Goal: Transaction & Acquisition: Obtain resource

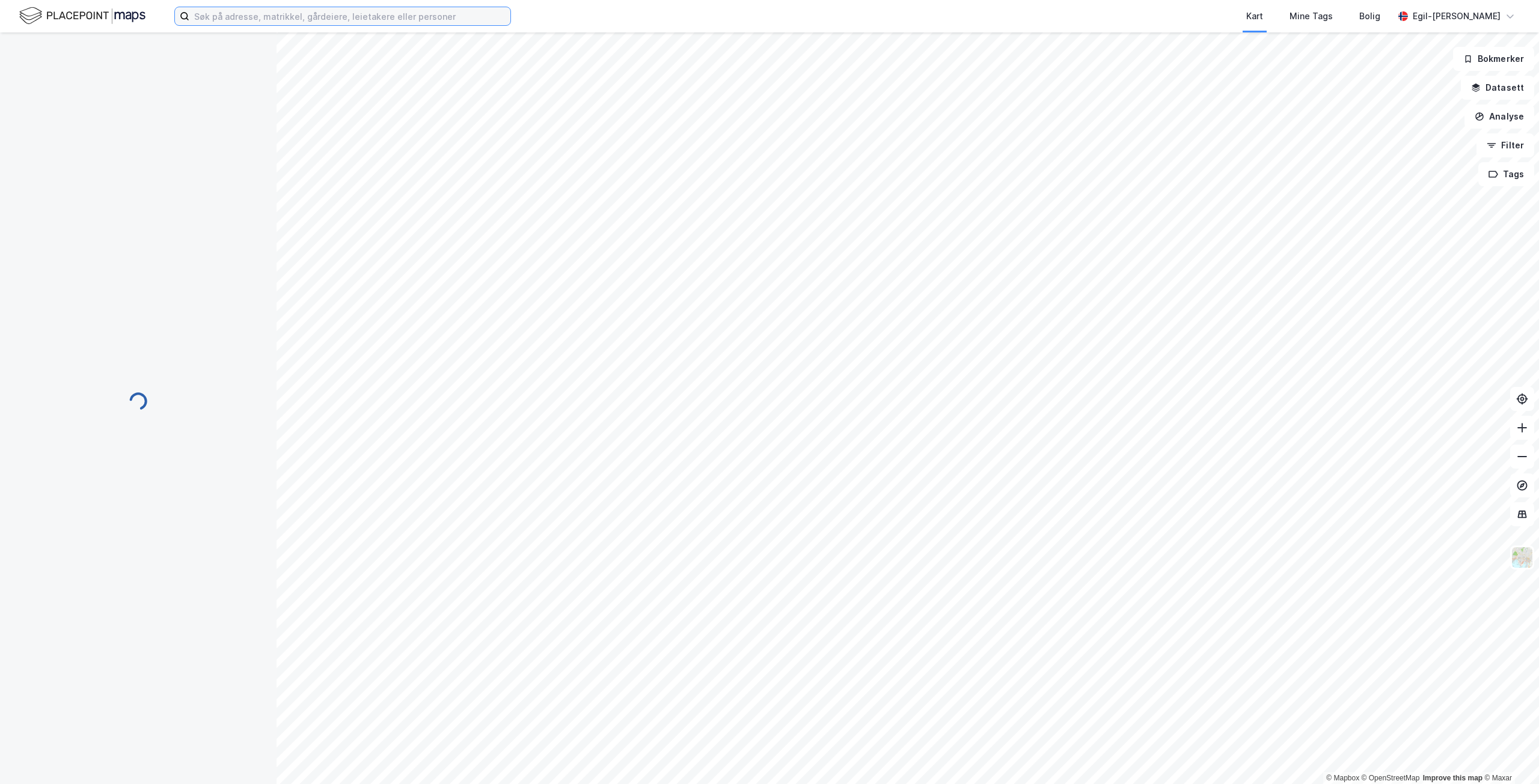
click at [250, 16] on input at bounding box center [350, 16] width 321 height 18
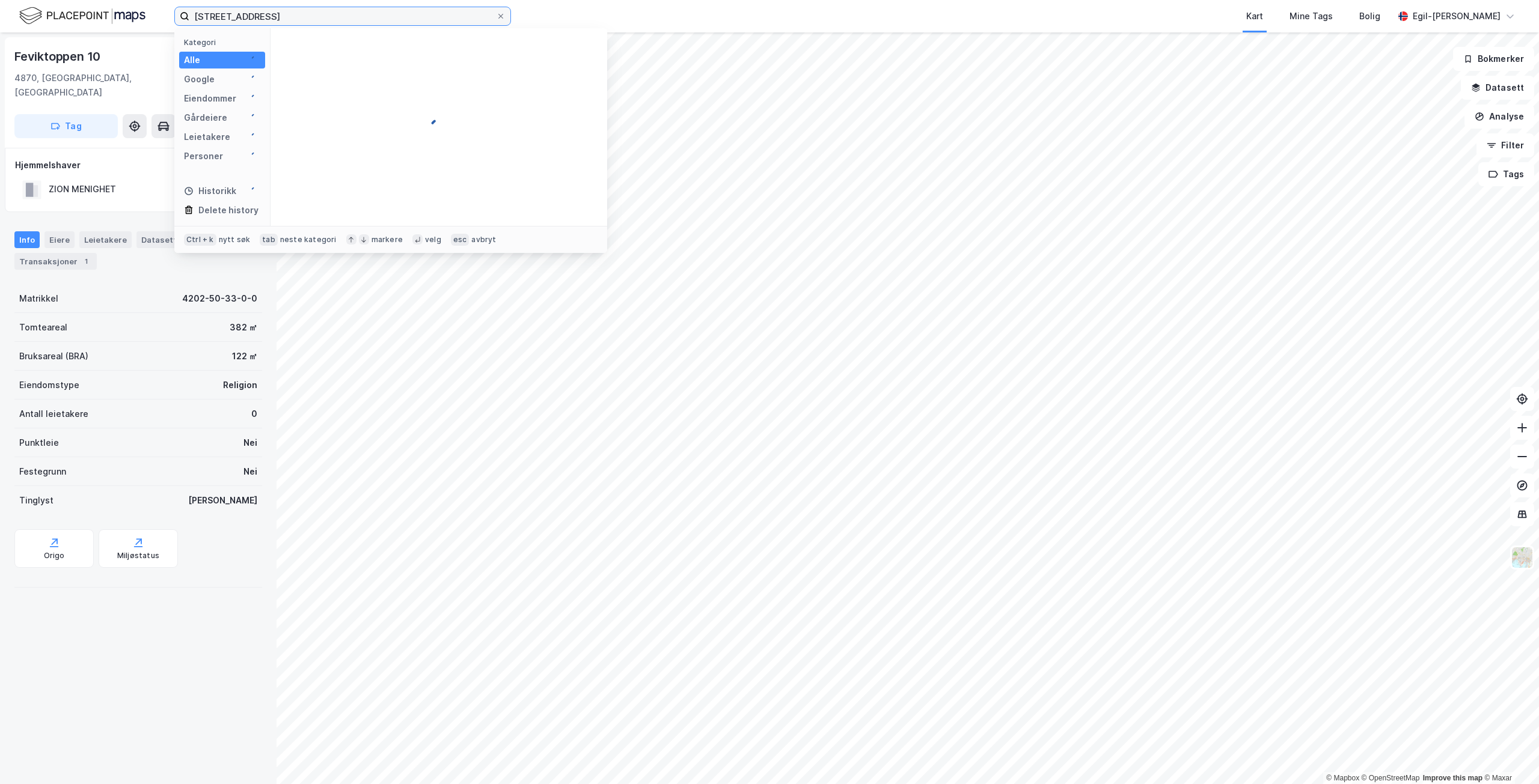
type input "[STREET_ADDRESS]"
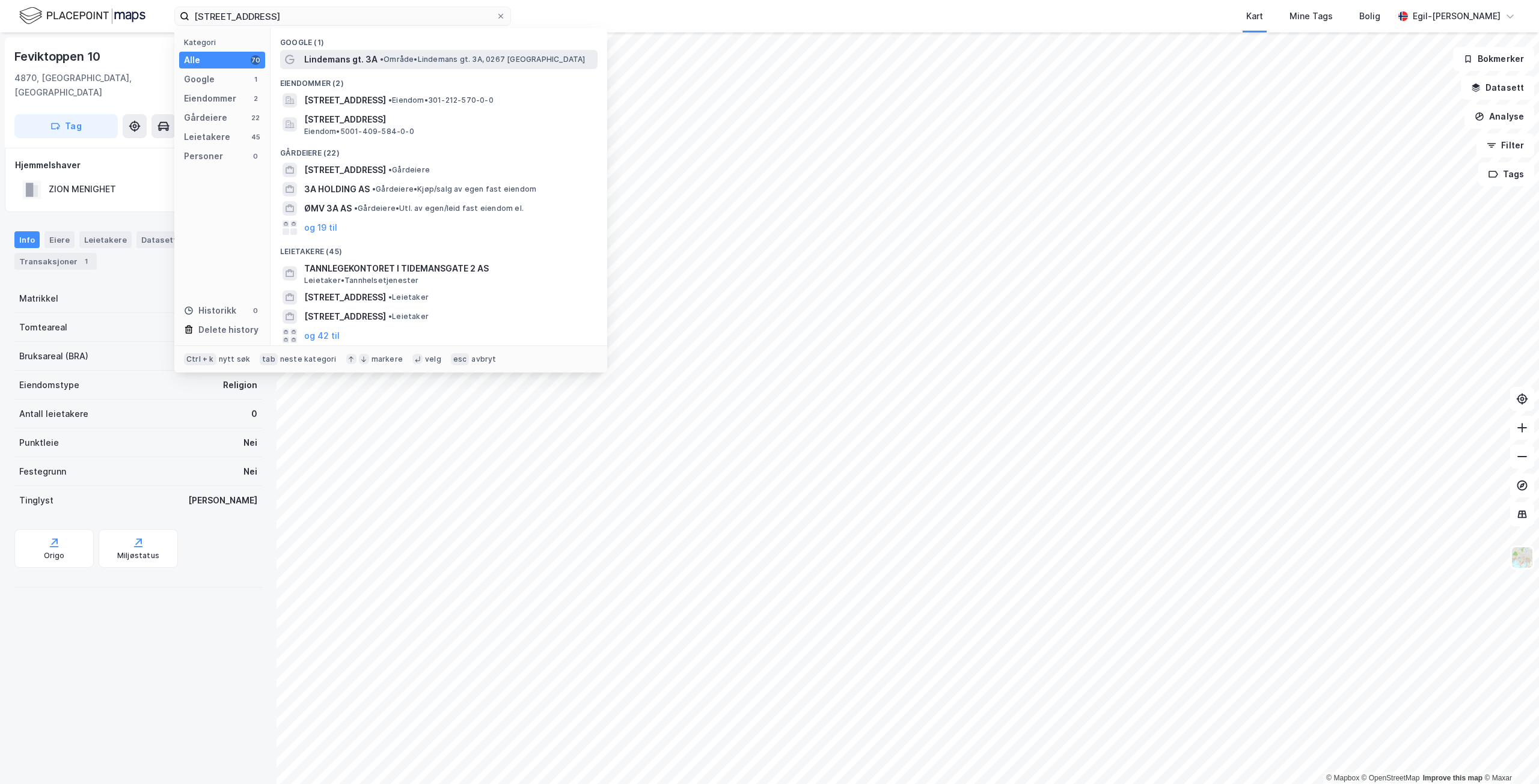
click at [364, 62] on span "Lindemans gt. 3A" at bounding box center [341, 59] width 73 height 14
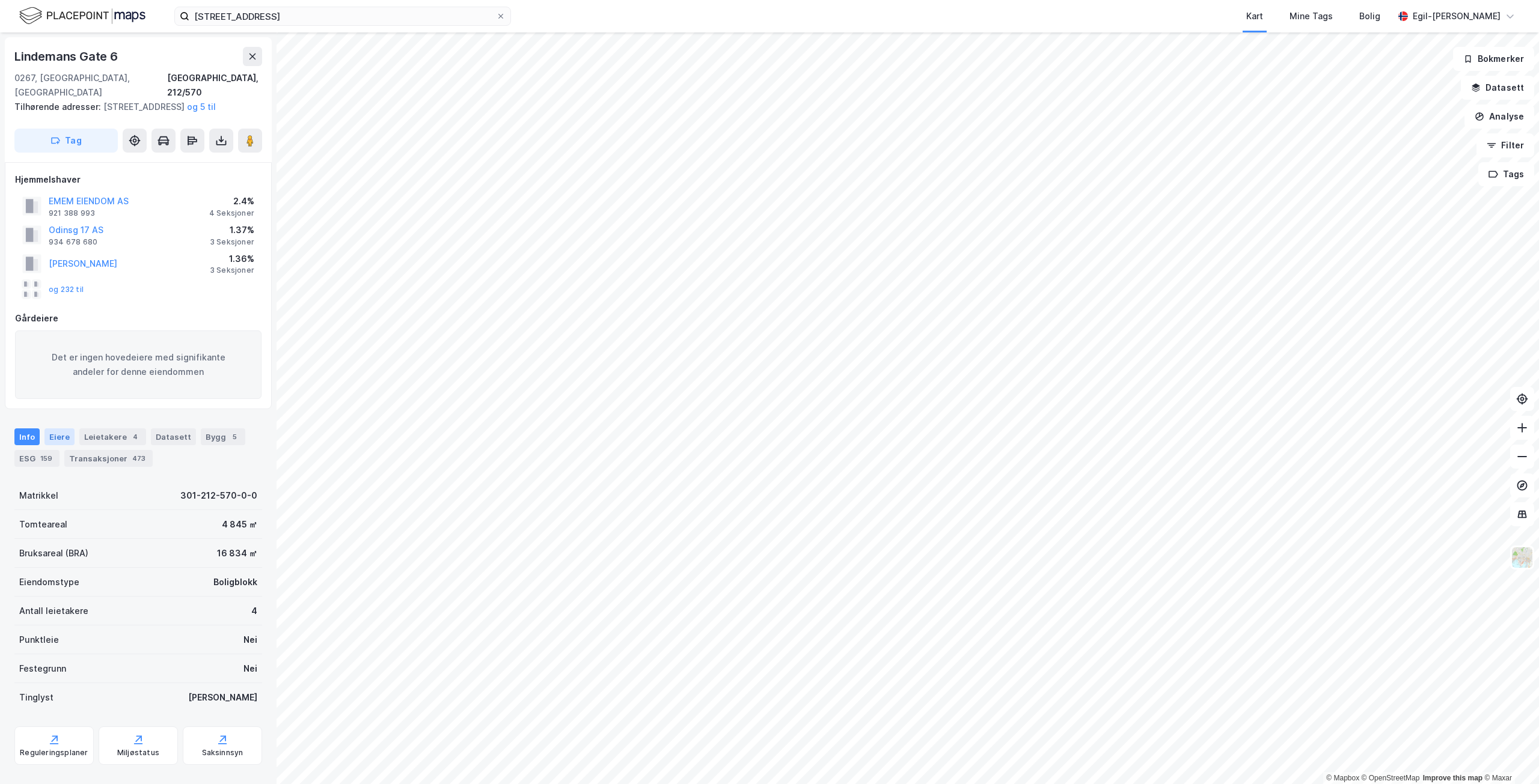
click at [62, 438] on div "Eiere" at bounding box center [60, 437] width 30 height 17
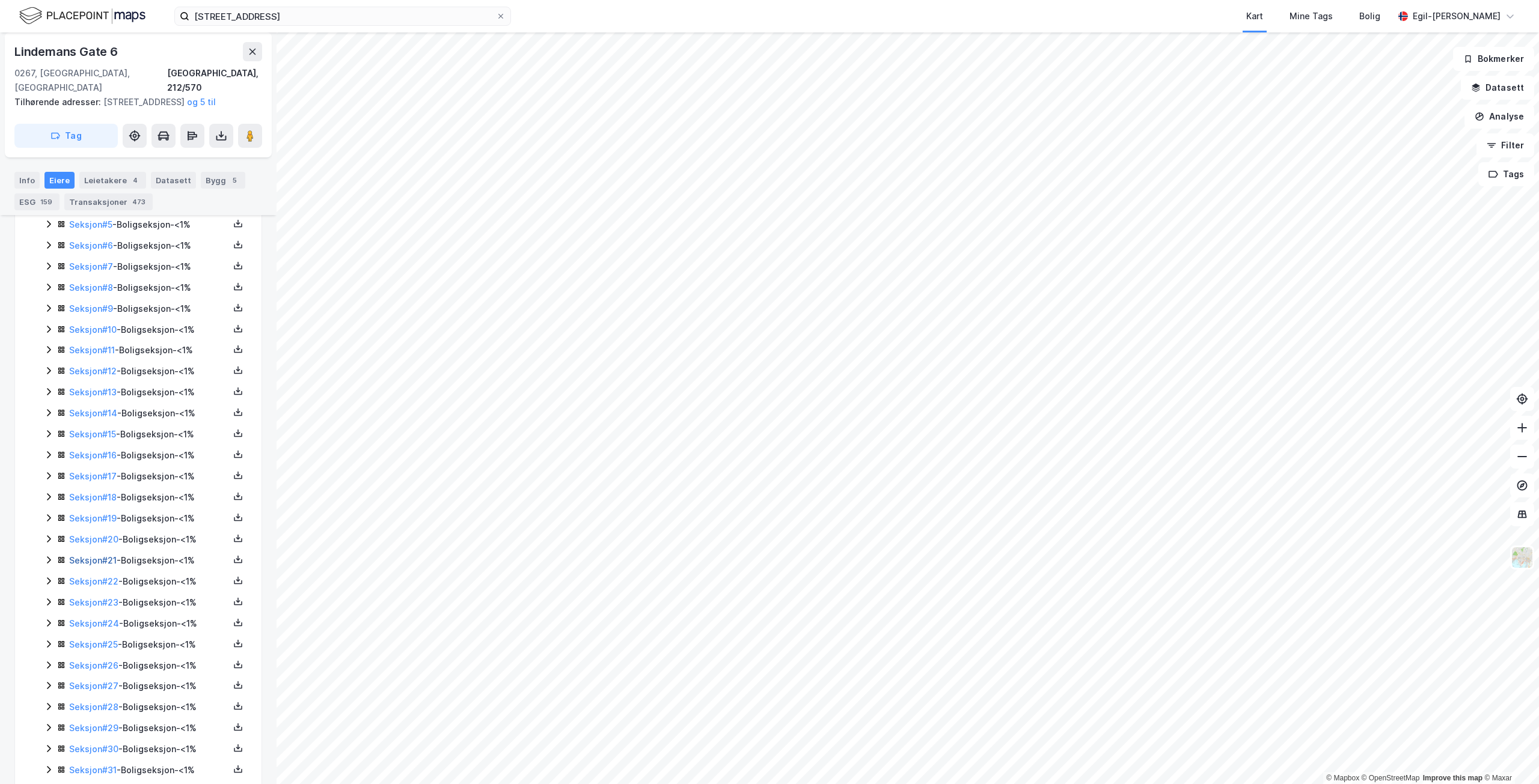
click at [102, 557] on link "Seksjon # 21" at bounding box center [93, 560] width 47 height 10
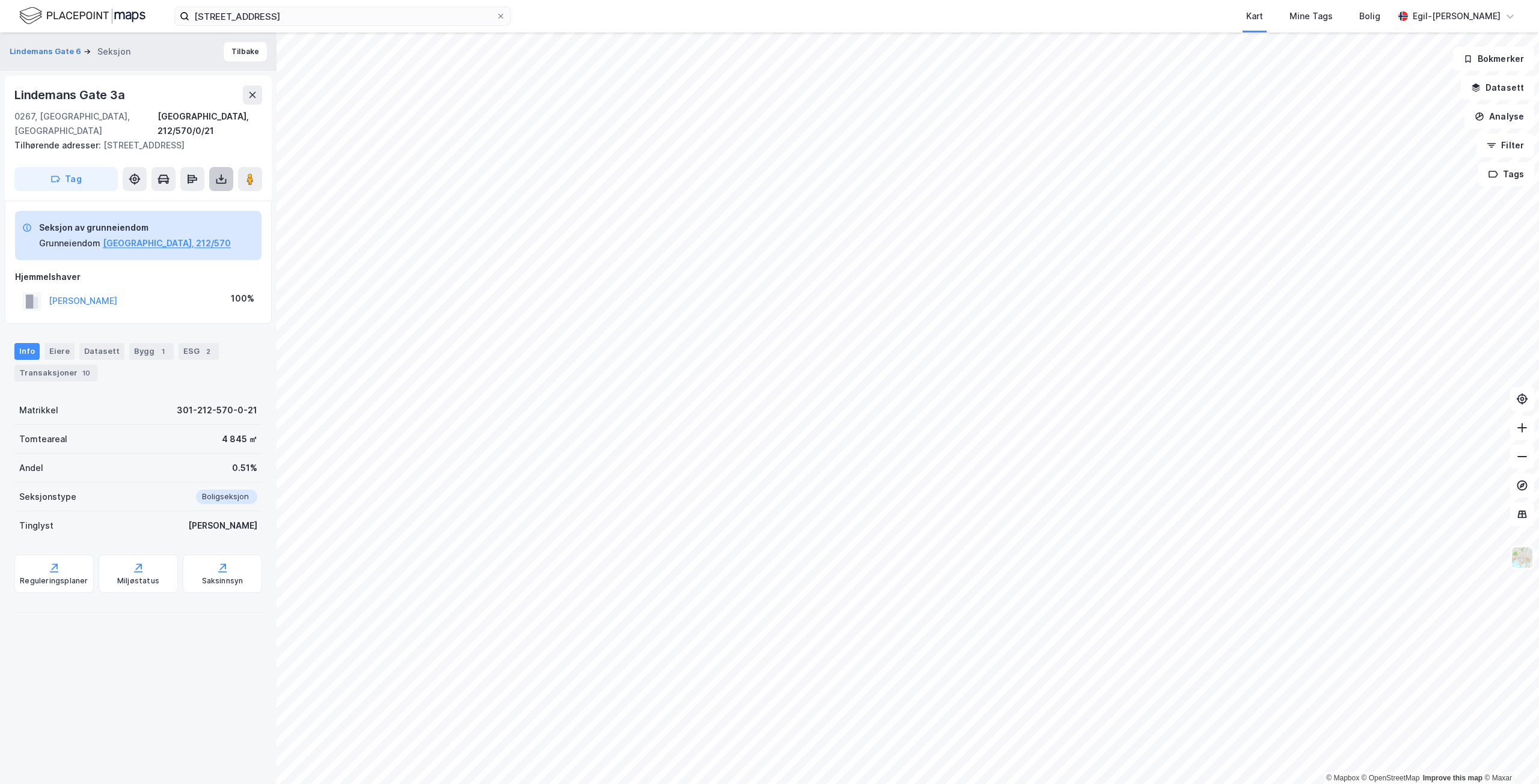
click at [217, 179] on icon at bounding box center [221, 180] width 12 height 12
click at [178, 206] on div "Last ned grunnbok" at bounding box center [162, 203] width 70 height 10
